Goal: Obtain resource: Download file/media

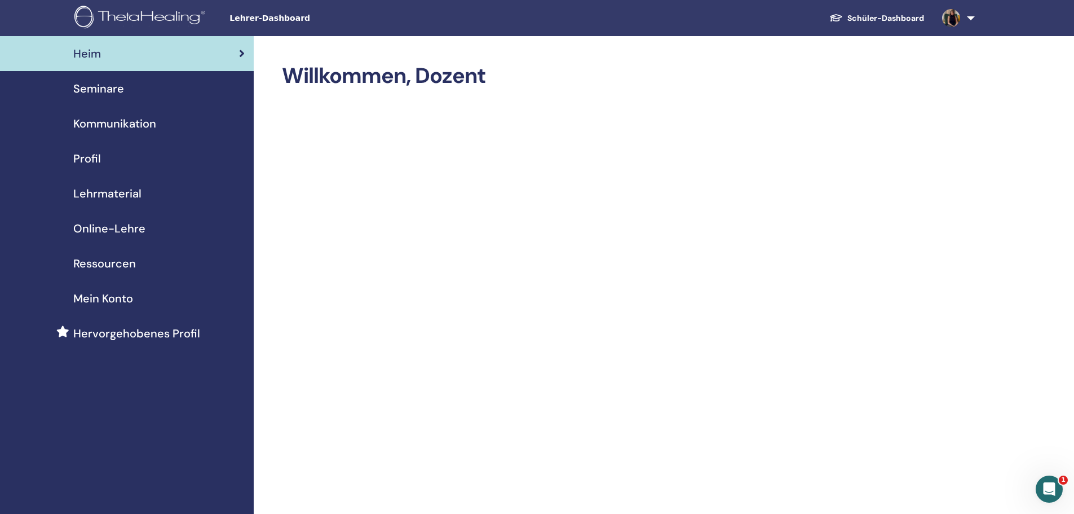
click at [111, 233] on span "Online-Lehre" at bounding box center [109, 228] width 72 height 17
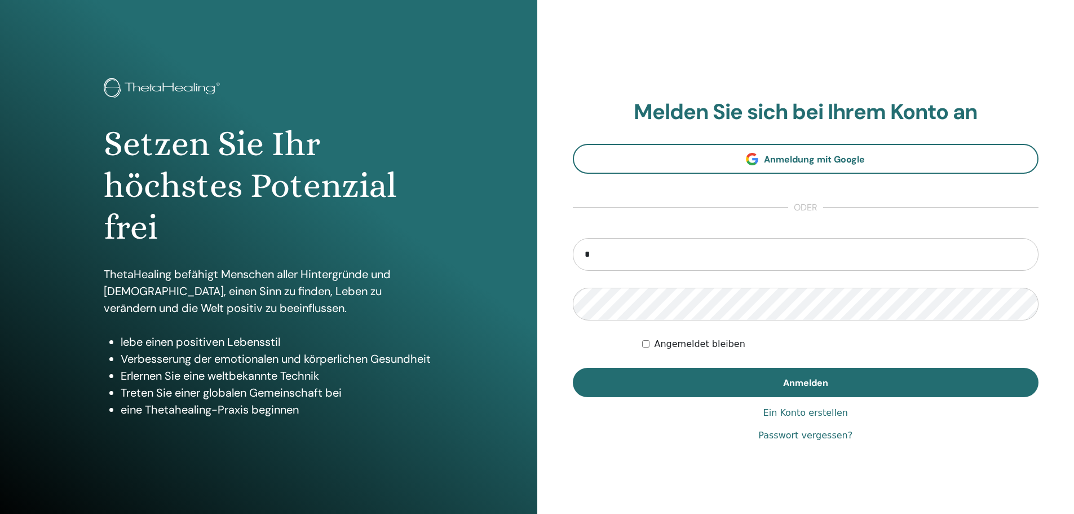
type input "**********"
click at [573, 368] on button "Anmelden" at bounding box center [806, 382] width 466 height 29
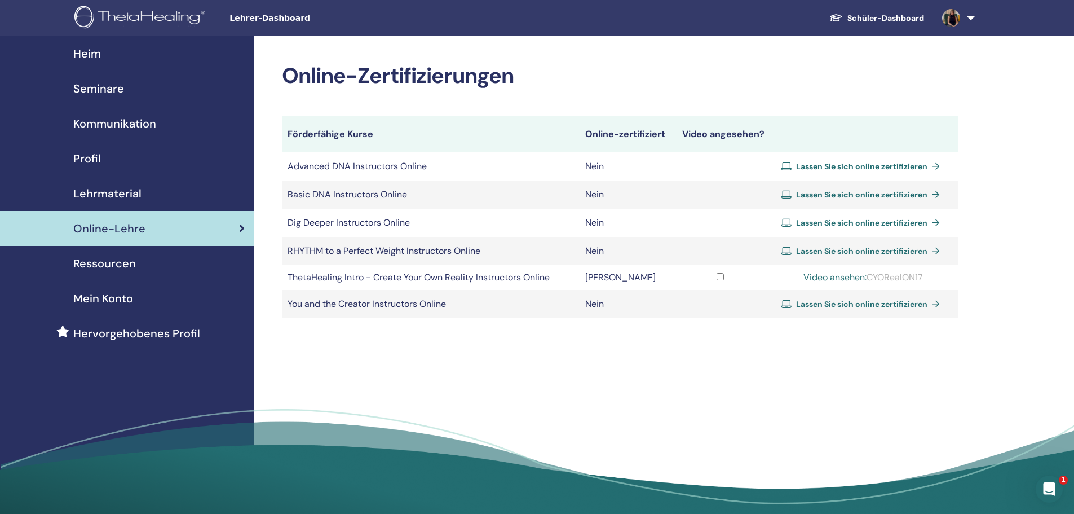
click at [118, 258] on span "Ressourcen" at bounding box center [104, 263] width 63 height 17
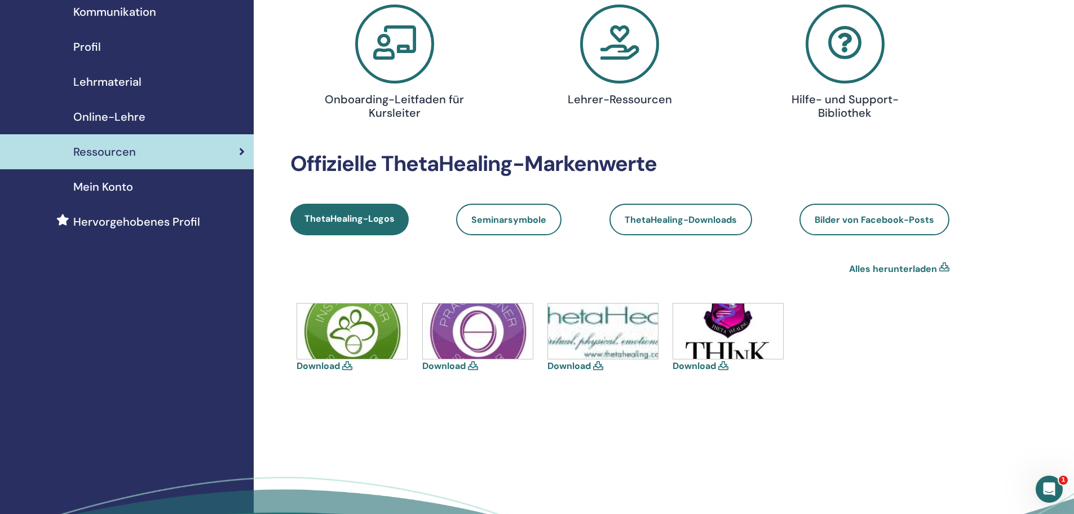
scroll to position [113, 0]
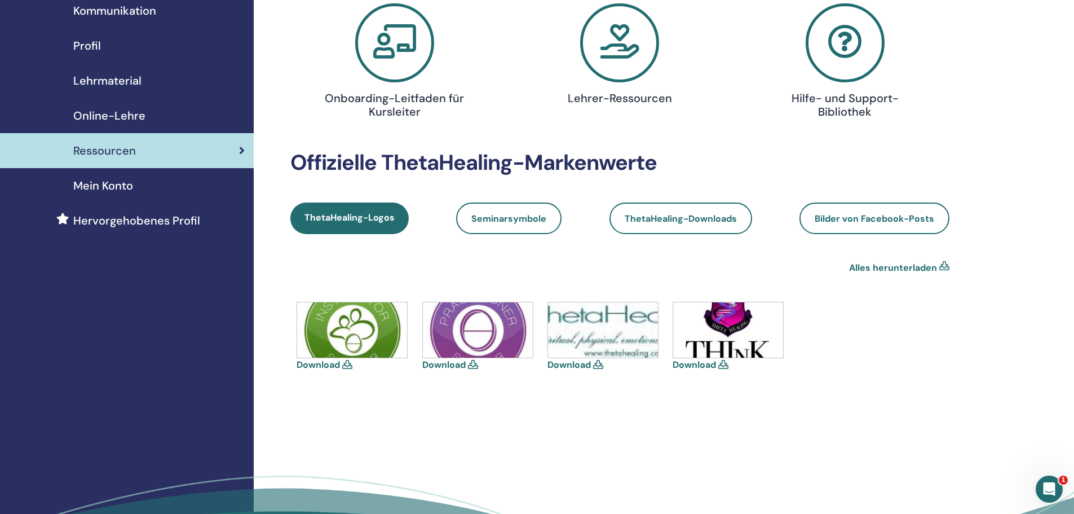
click at [711, 362] on link "Download" at bounding box center [694, 365] width 43 height 12
click at [581, 364] on link "Download" at bounding box center [569, 365] width 43 height 12
click at [320, 365] on link "Download" at bounding box center [318, 365] width 43 height 12
click at [457, 363] on link "Download" at bounding box center [443, 365] width 43 height 12
click at [512, 216] on span "Seminarsymbole" at bounding box center [509, 219] width 75 height 12
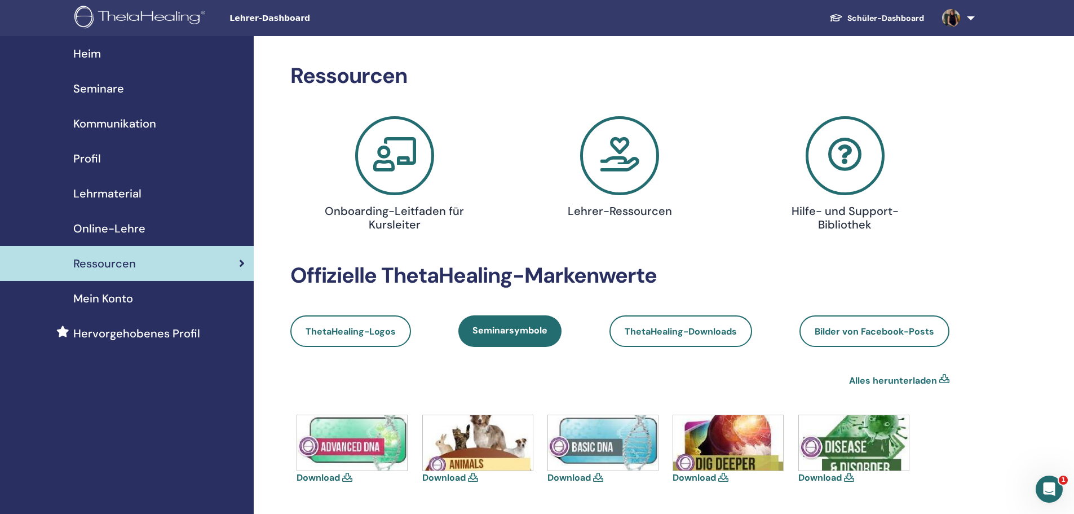
click at [107, 54] on div "Heim" at bounding box center [127, 53] width 236 height 17
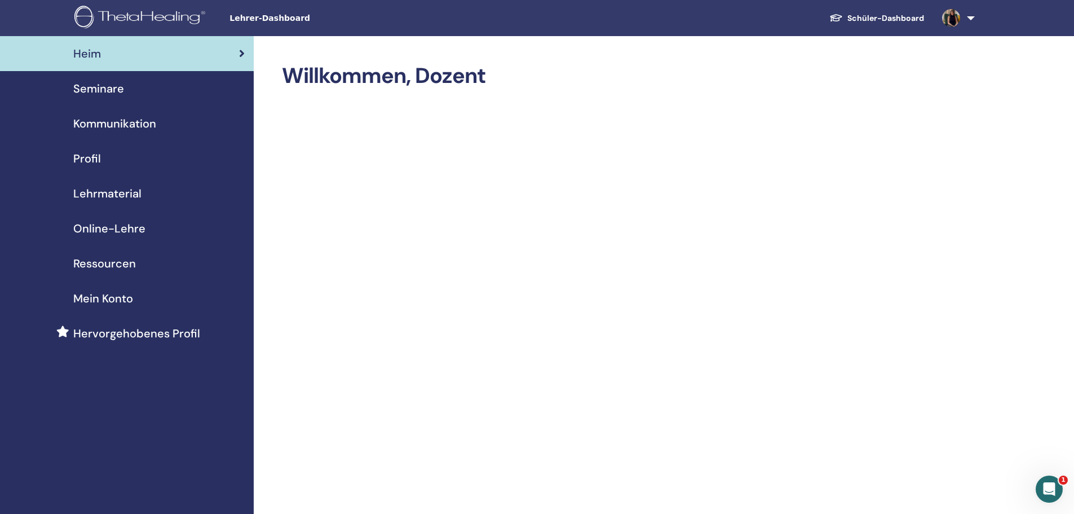
click at [900, 18] on link "Schüler-Dashboard" at bounding box center [877, 18] width 113 height 21
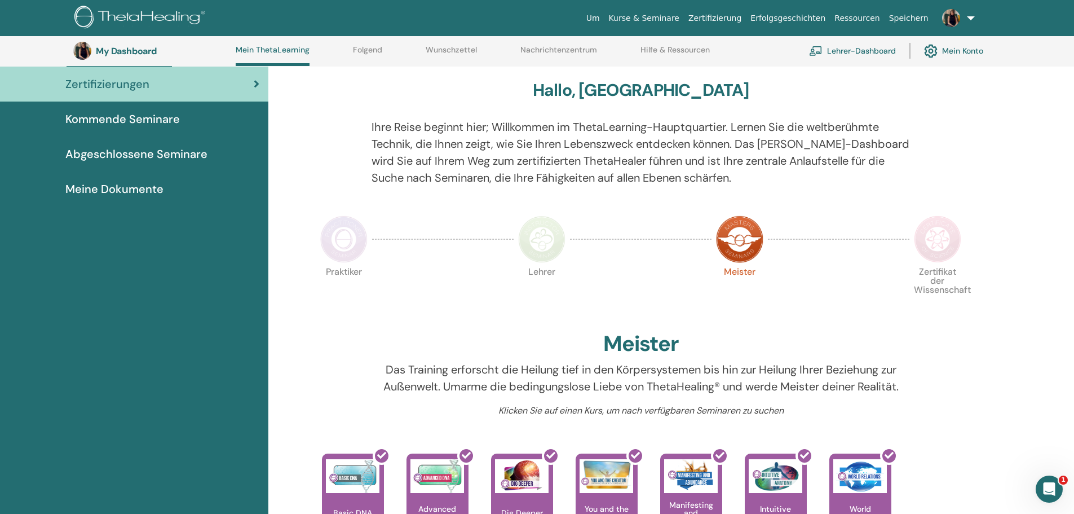
scroll to position [86, 0]
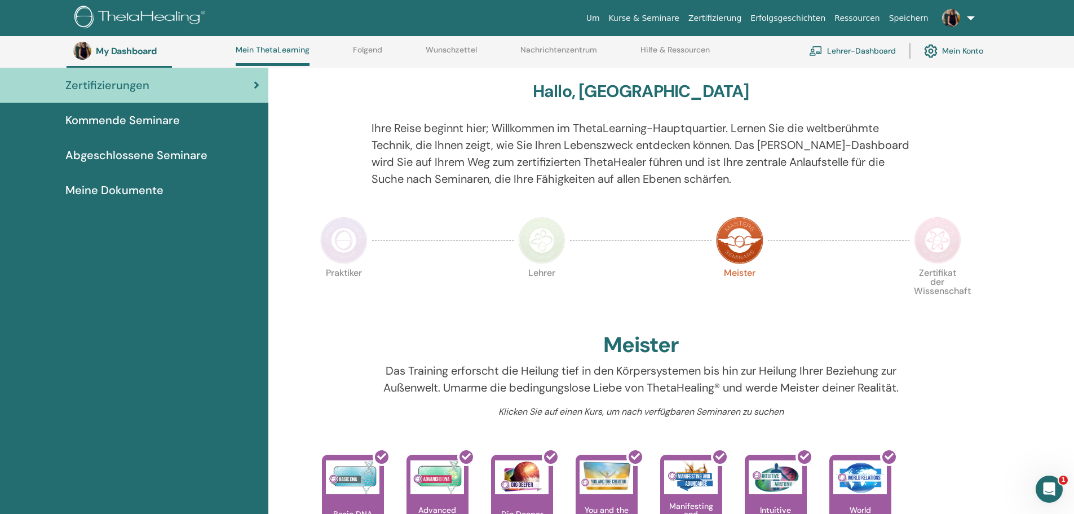
click at [940, 241] on img at bounding box center [937, 240] width 47 height 47
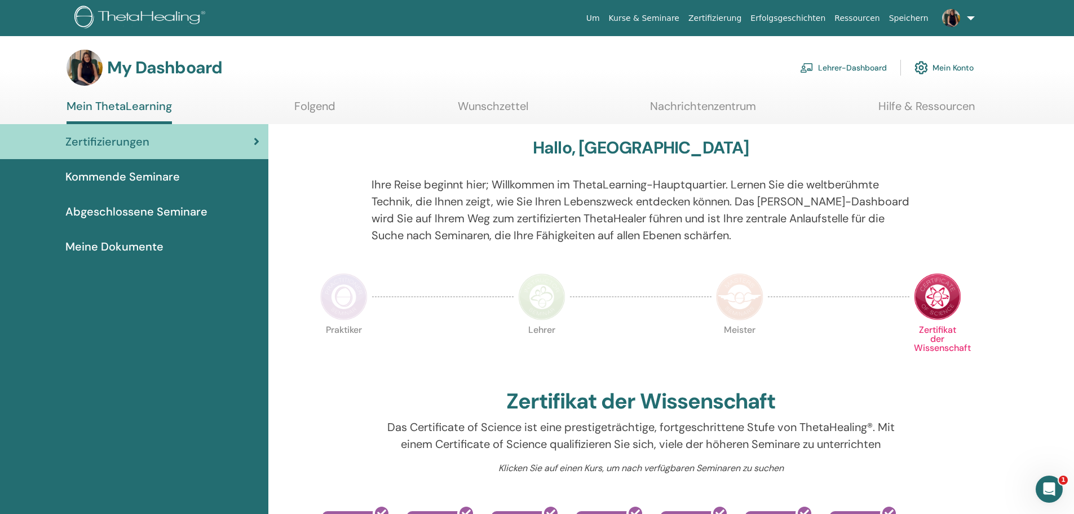
click at [730, 303] on img at bounding box center [739, 296] width 47 height 47
